Goal: Transaction & Acquisition: Purchase product/service

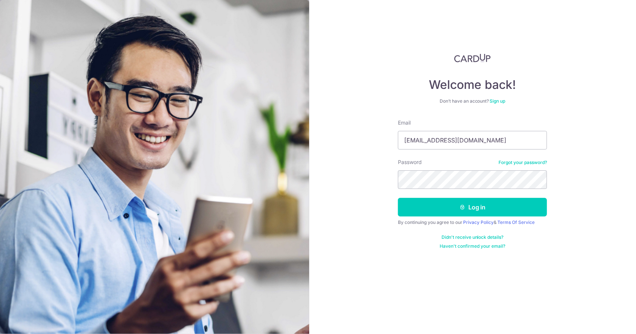
type input "jianie94@gmail.com"
click at [398, 198] on button "Log in" at bounding box center [472, 207] width 149 height 19
click at [457, 210] on button "Log in" at bounding box center [472, 207] width 149 height 19
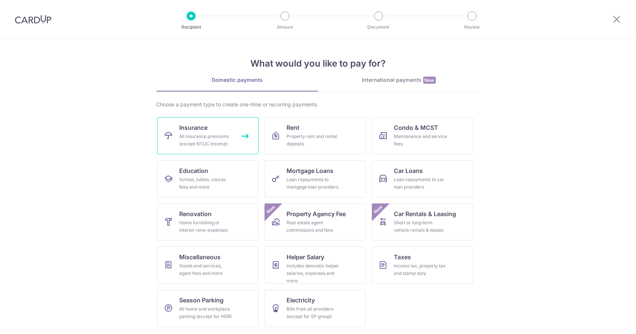
click at [234, 140] on link "Insurance All insurance premiums (except NTUC Income)" at bounding box center [207, 135] width 101 height 37
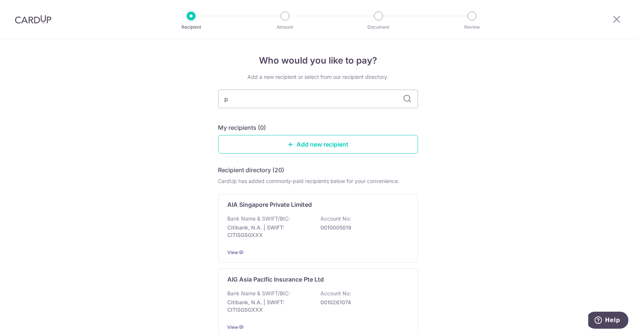
type input "pr"
type input "pru"
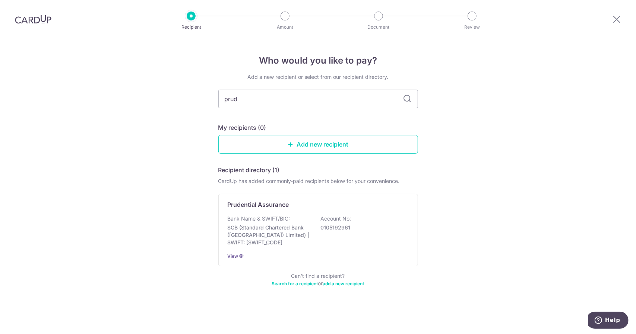
type input "prude"
click at [305, 211] on div "Prudential Assurance Bank Name & SWIFT/BIC: SCB (Standard Chartered Bank (Singa…" at bounding box center [318, 230] width 200 height 73
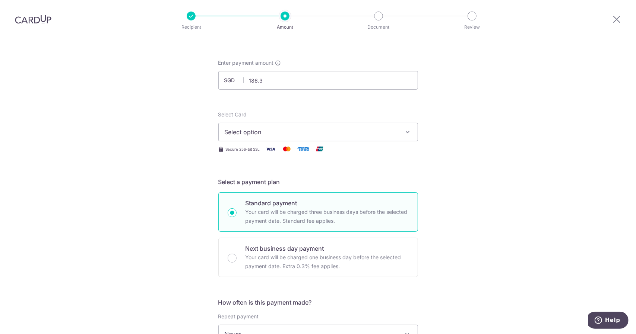
type input "186.33"
click at [280, 154] on div "Select Card Select option Add credit card Your Cards **** 1560 Secure 256-bit S…" at bounding box center [318, 134] width 200 height 46
click at [282, 130] on span "Select option" at bounding box center [312, 132] width 174 height 9
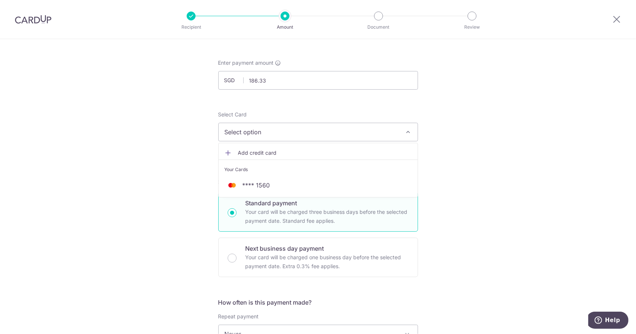
click at [288, 172] on div "Your Cards" at bounding box center [318, 169] width 187 height 7
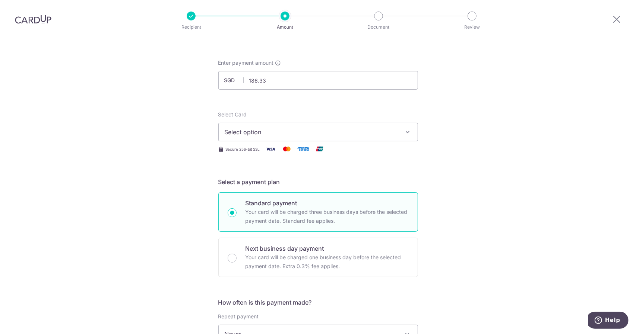
click at [281, 121] on div "Select Card Select option Add credit card Your Cards **** 1560" at bounding box center [318, 126] width 200 height 31
click at [281, 131] on span "Select option" at bounding box center [312, 132] width 174 height 9
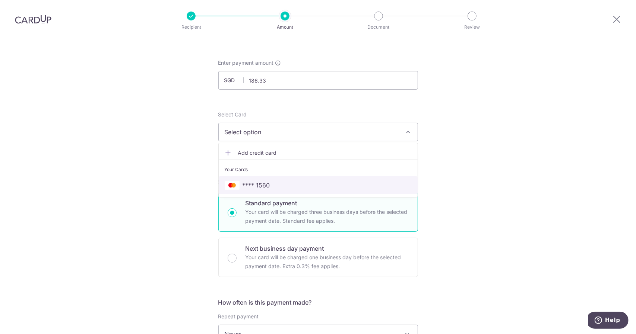
click at [272, 187] on span "**** 1560" at bounding box center [318, 185] width 187 height 9
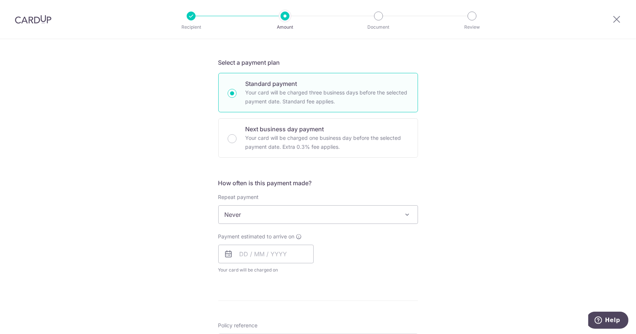
scroll to position [149, 0]
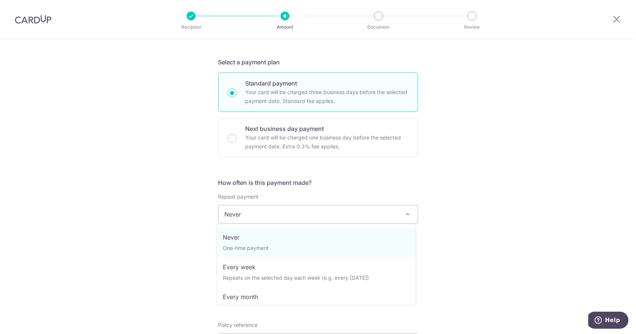
click at [275, 213] on span "Never" at bounding box center [318, 215] width 199 height 18
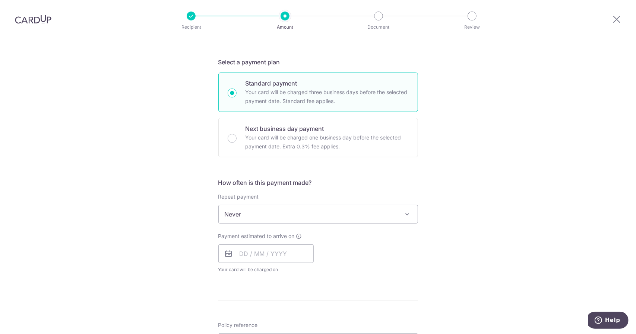
click at [270, 206] on span "Never" at bounding box center [318, 215] width 199 height 18
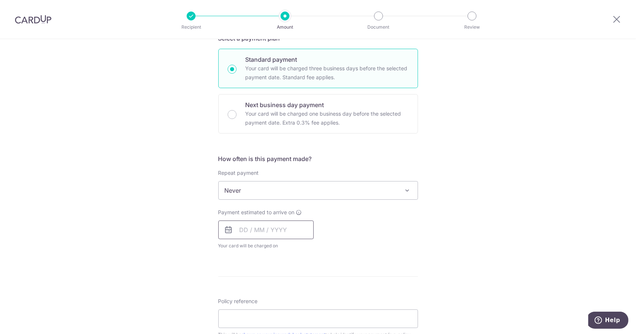
click at [266, 234] on input "text" at bounding box center [265, 230] width 95 height 19
click at [302, 312] on link "15" at bounding box center [308, 313] width 12 height 12
type input "15/08/2025"
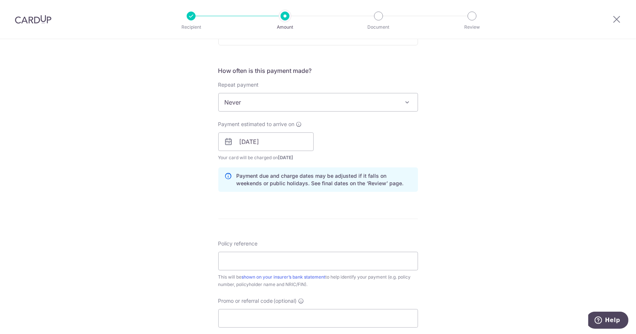
scroll to position [270, 0]
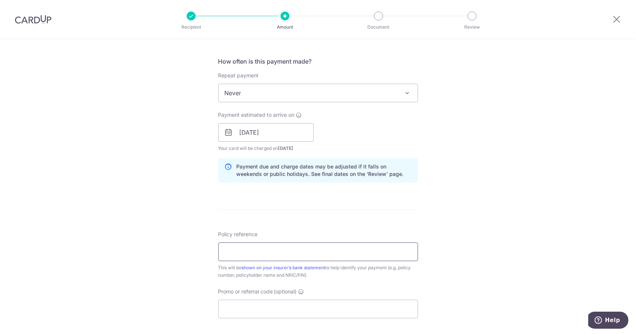
click at [252, 254] on input "Policy reference" at bounding box center [318, 252] width 200 height 19
paste input "OFF225"
type input "v"
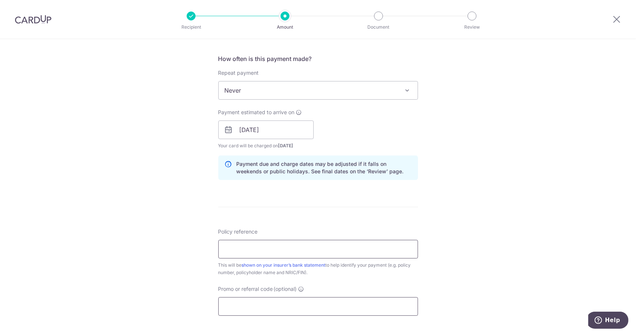
paste input "OFF225"
type input "OFF225"
click at [261, 311] on input "Promo or referral code (optional)" at bounding box center [318, 307] width 200 height 19
paste input "OFF225"
type input "OFF225"
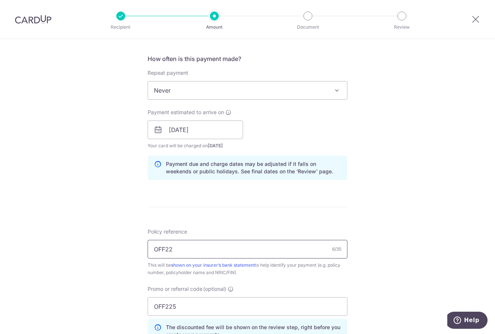
click at [202, 256] on input "OFF22" at bounding box center [247, 249] width 200 height 19
type input "O"
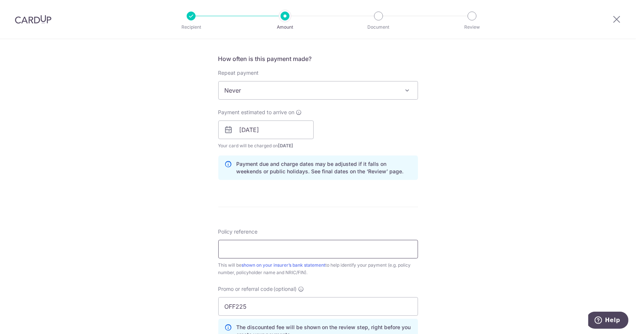
paste input "A0095331"
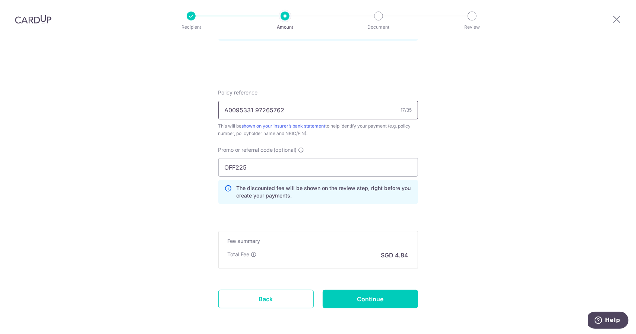
scroll to position [440, 0]
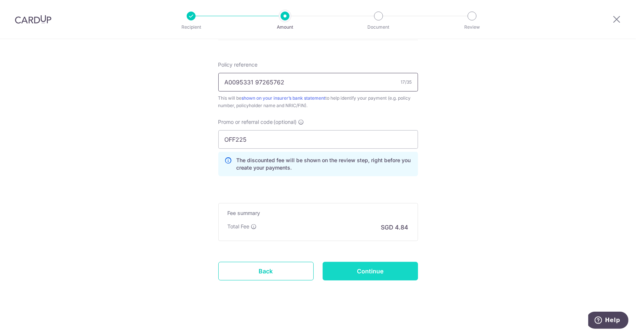
type input "A0095331 97265762"
click at [359, 269] on input "Continue" at bounding box center [370, 271] width 95 height 19
type input "Create Schedule"
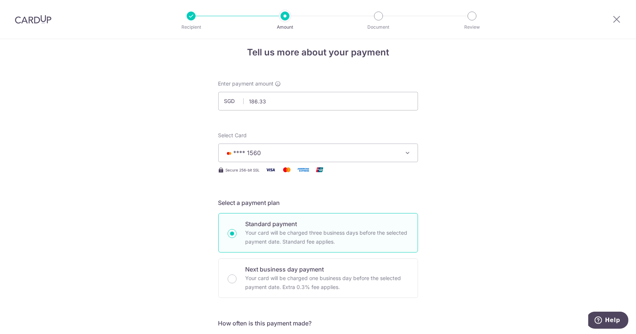
scroll to position [8, 0]
